Goal: Navigation & Orientation: Find specific page/section

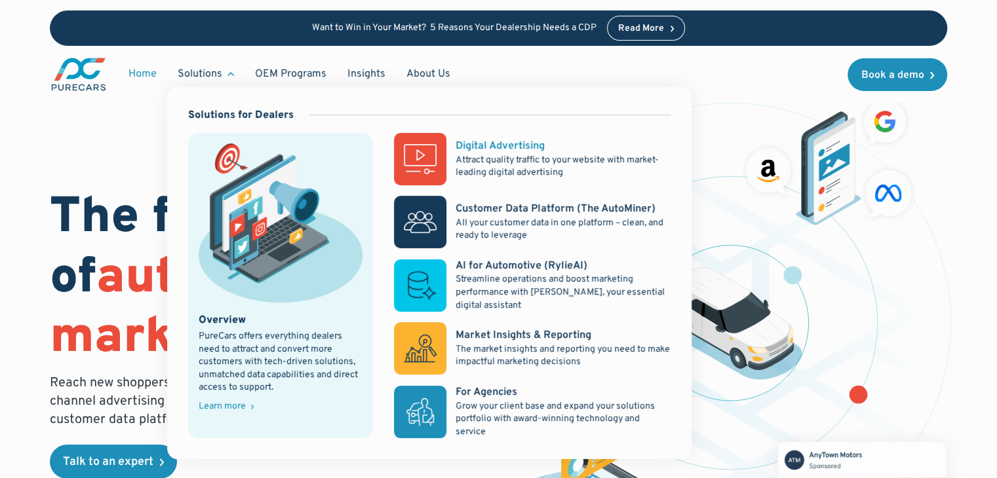
click at [501, 154] on p "Attract quality traffic to your website with market-leading digital advertising" at bounding box center [563, 167] width 215 height 26
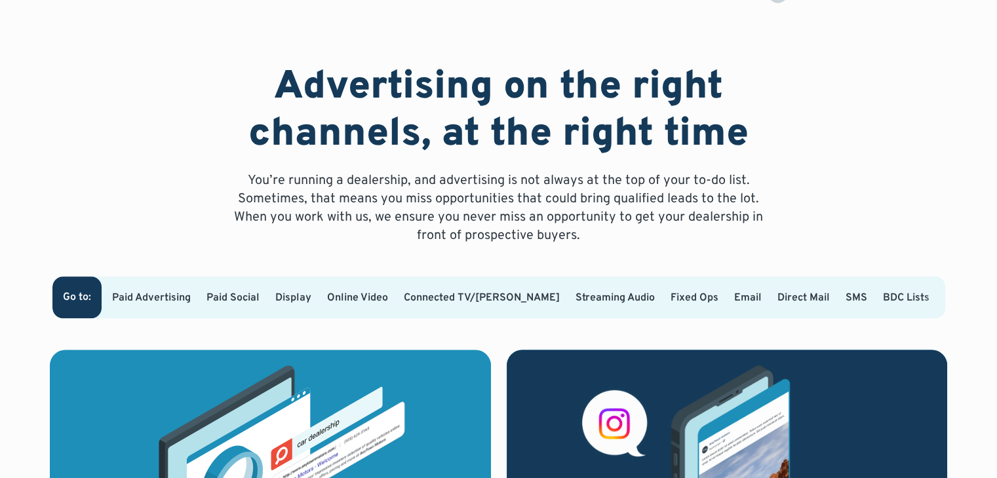
scroll to position [787, 0]
